Goal: Find specific page/section: Find specific page/section

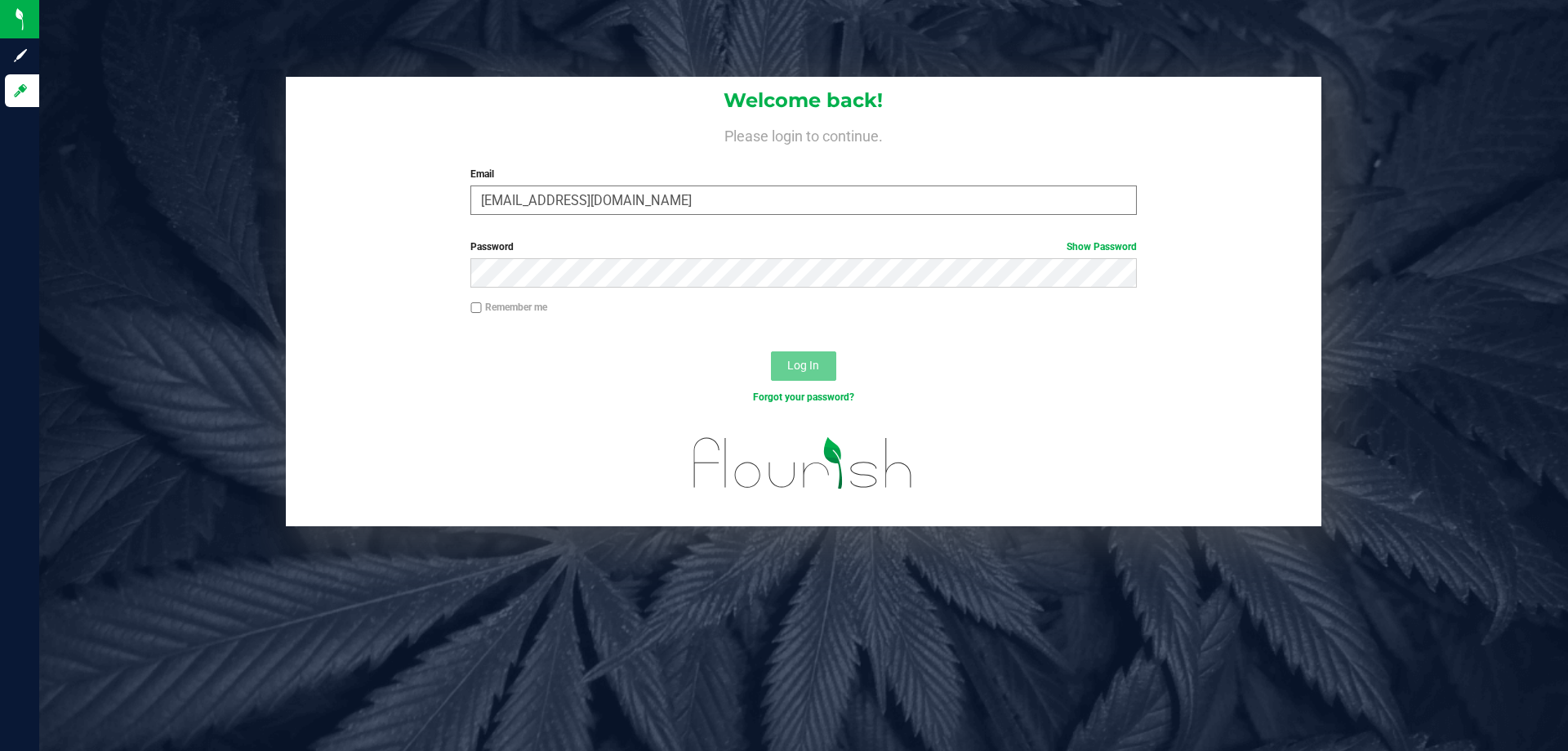
type input "[EMAIL_ADDRESS][DOMAIN_NAME]"
click at [772, 351] on button "Log In" at bounding box center [804, 366] width 66 height 29
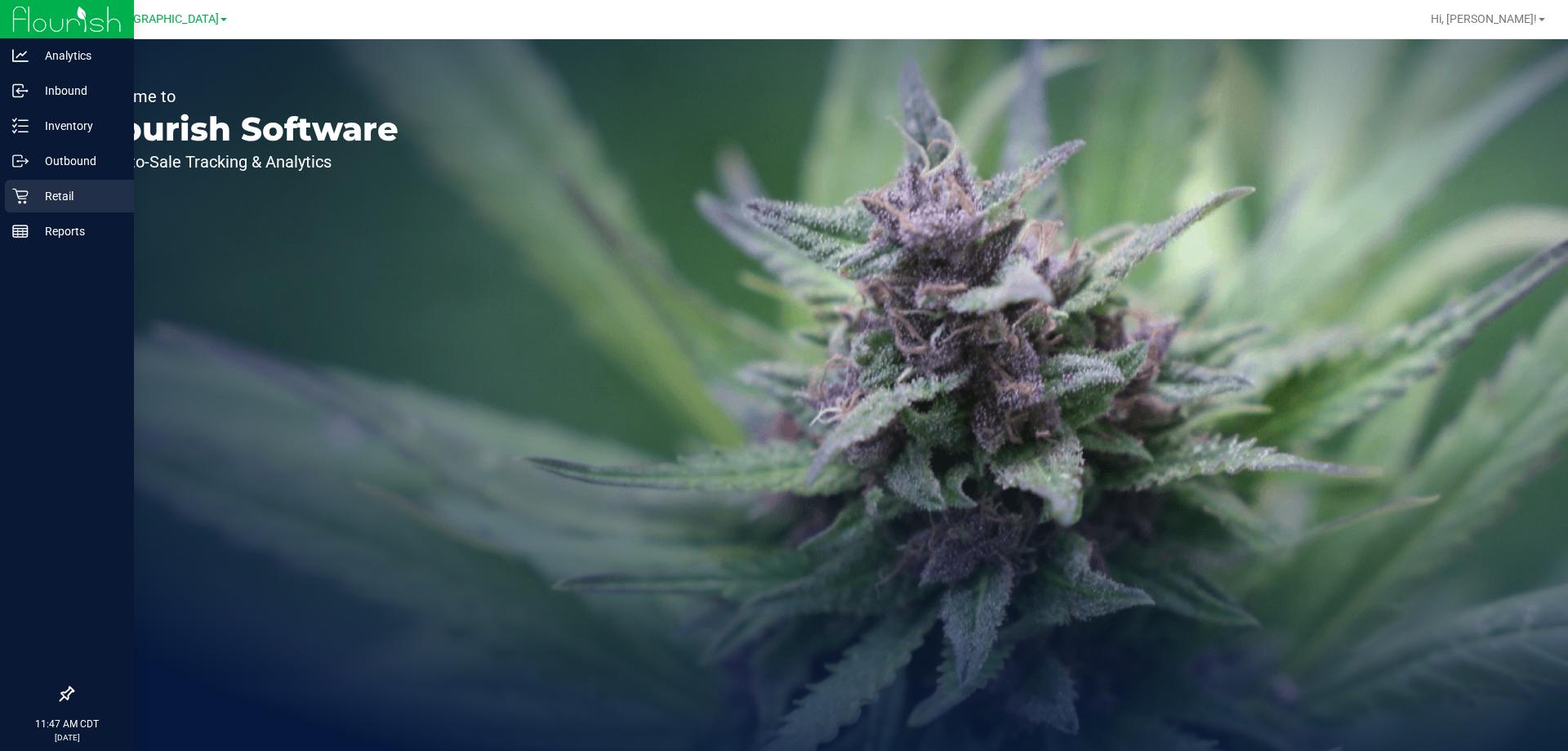
click at [41, 196] on p "Retail" at bounding box center [78, 196] width 98 height 20
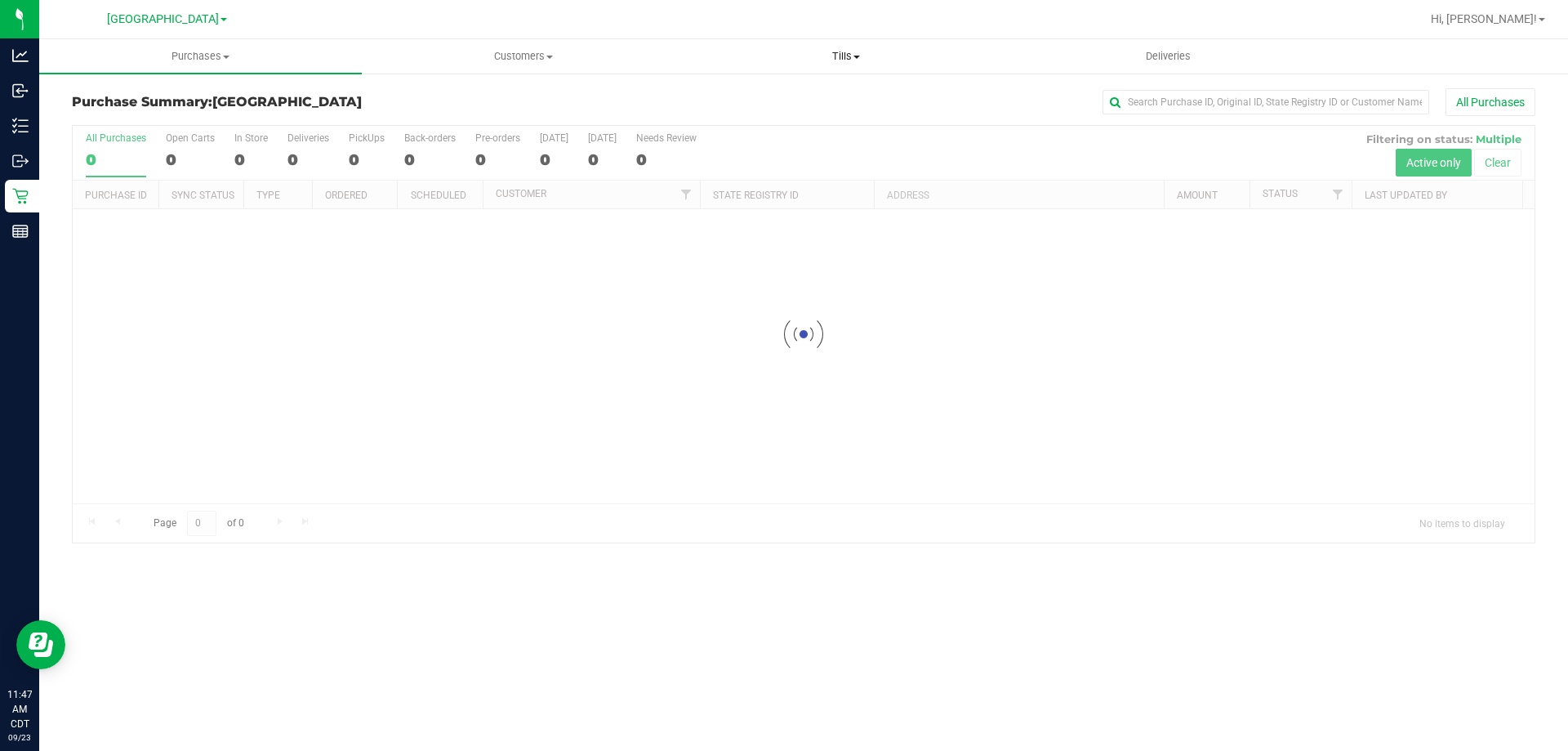
click at [861, 58] on span "Tills" at bounding box center [846, 56] width 321 height 15
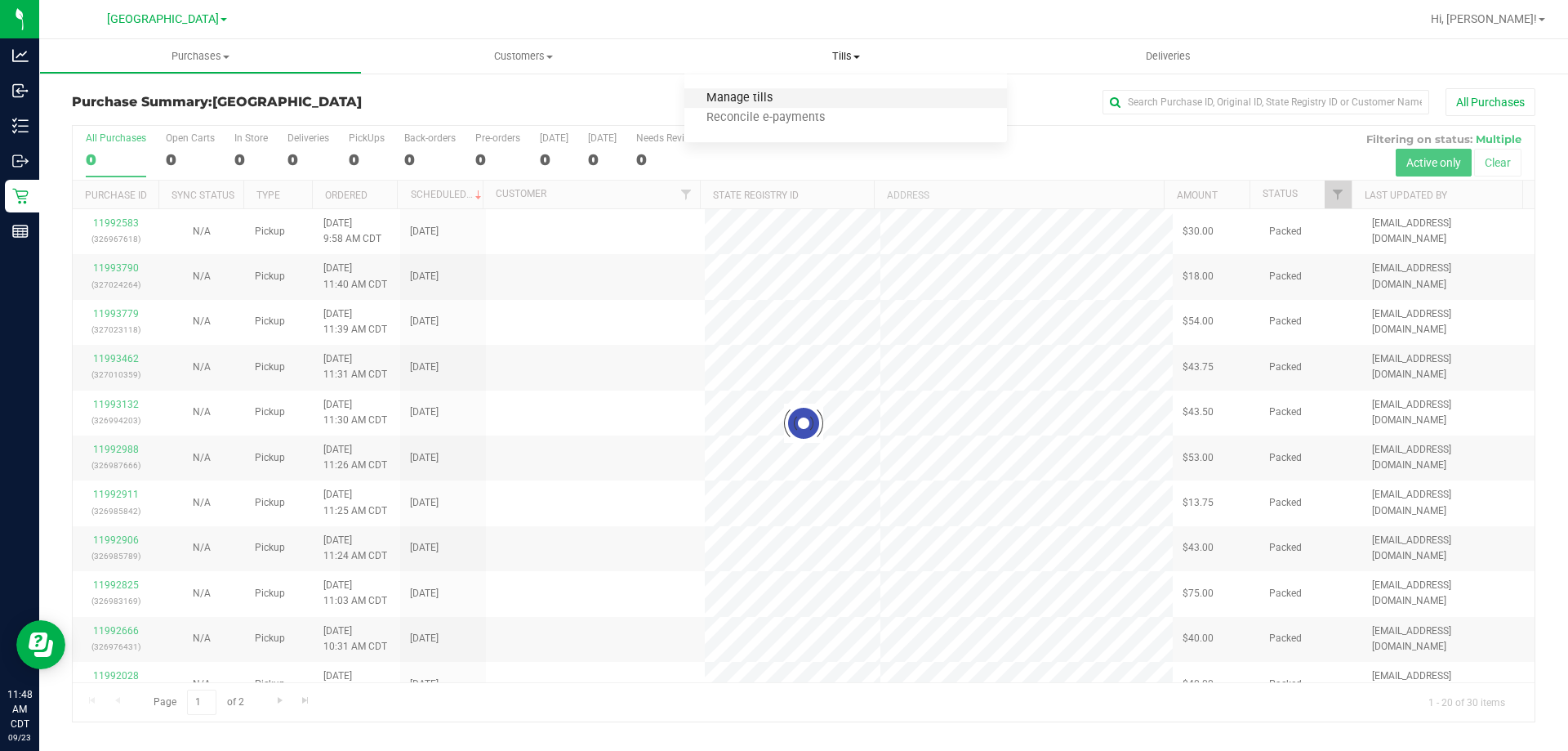
click at [774, 103] on span "Manage tills" at bounding box center [740, 98] width 110 height 14
